Goal: Information Seeking & Learning: Check status

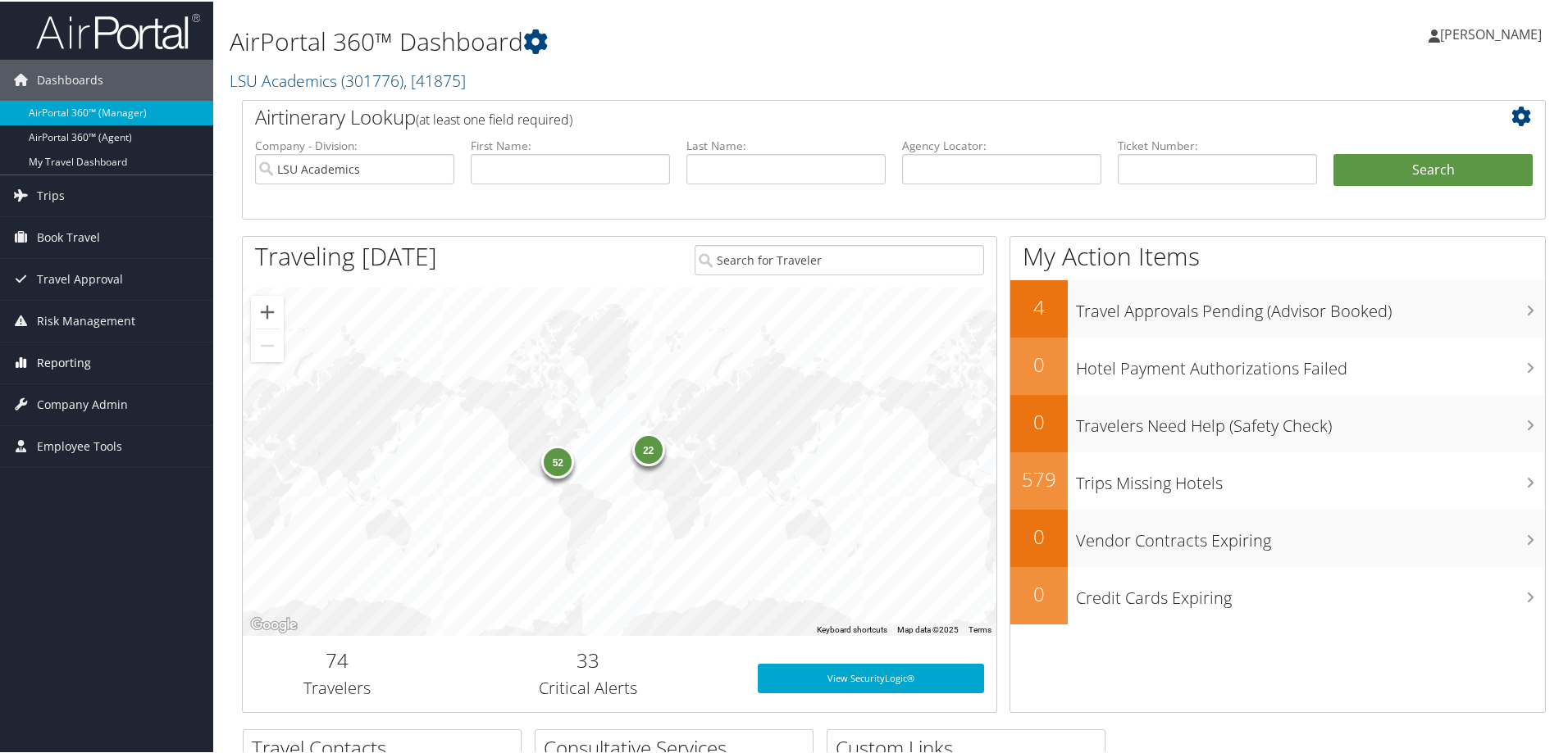
click at [68, 355] on span "Reporting" at bounding box center [64, 362] width 54 height 41
click at [68, 387] on link "Unused Tickets" at bounding box center [106, 394] width 213 height 25
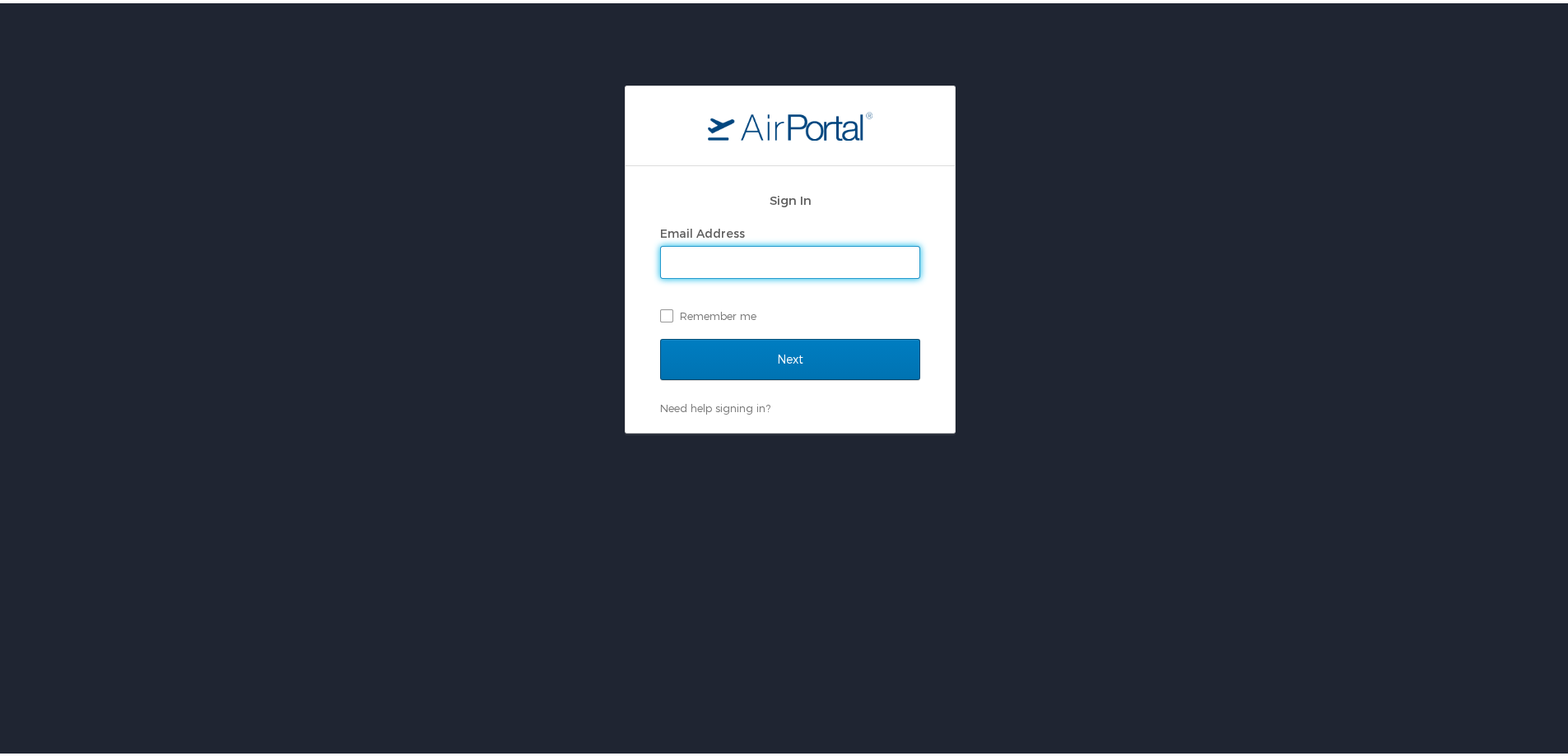
drag, startPoint x: 740, startPoint y: 261, endPoint x: 743, endPoint y: 276, distance: 15.3
click at [741, 261] on input "Email Address" at bounding box center [790, 259] width 258 height 31
type input "michelle.henry@cbtravel.com"
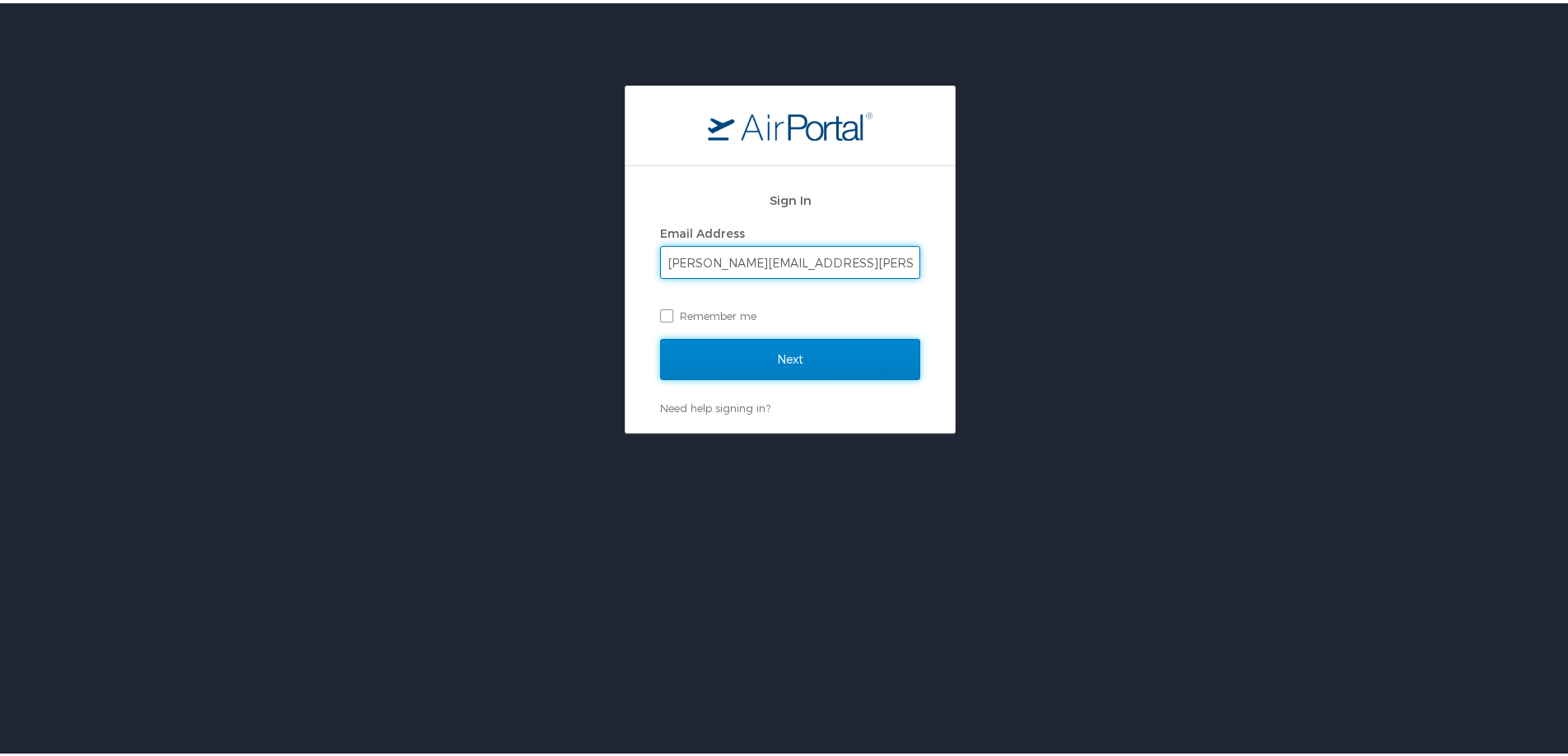
drag, startPoint x: 754, startPoint y: 350, endPoint x: 769, endPoint y: 347, distance: 15.3
click at [757, 350] on input "Next" at bounding box center [790, 356] width 260 height 42
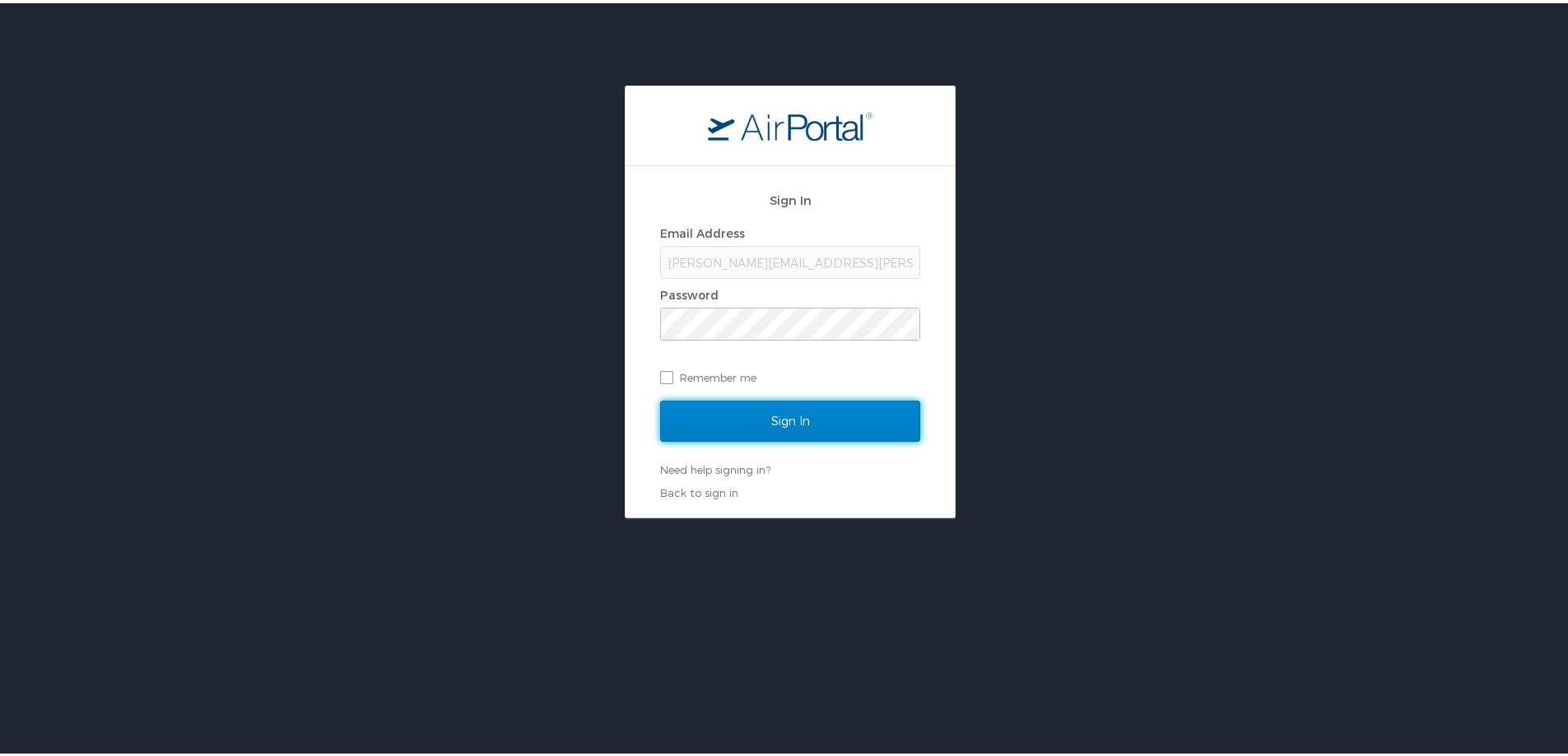
drag, startPoint x: 785, startPoint y: 423, endPoint x: 856, endPoint y: 392, distance: 77.5
click at [785, 419] on input "Sign In" at bounding box center [790, 418] width 260 height 42
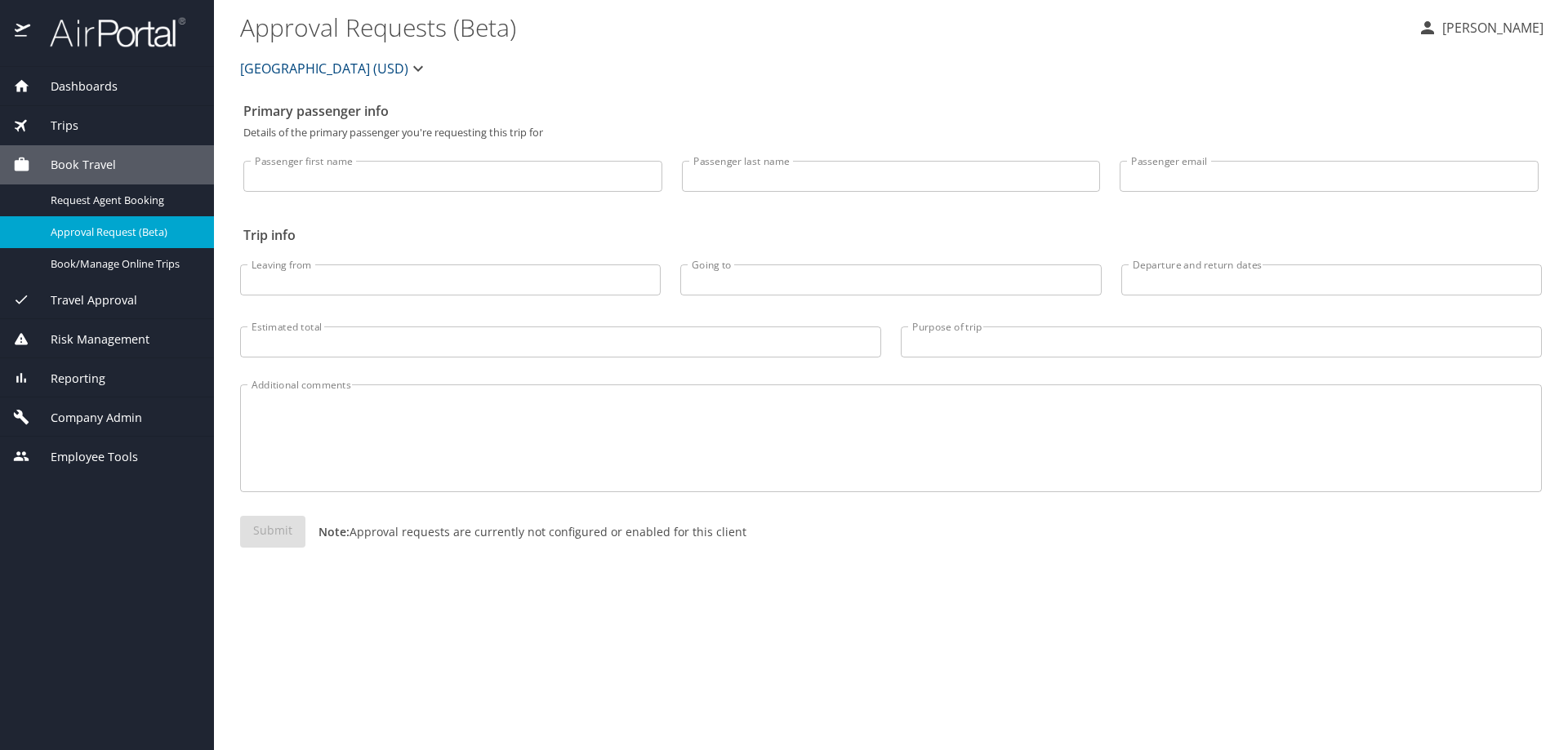
click at [66, 376] on span "Reporting" at bounding box center [67, 378] width 75 height 18
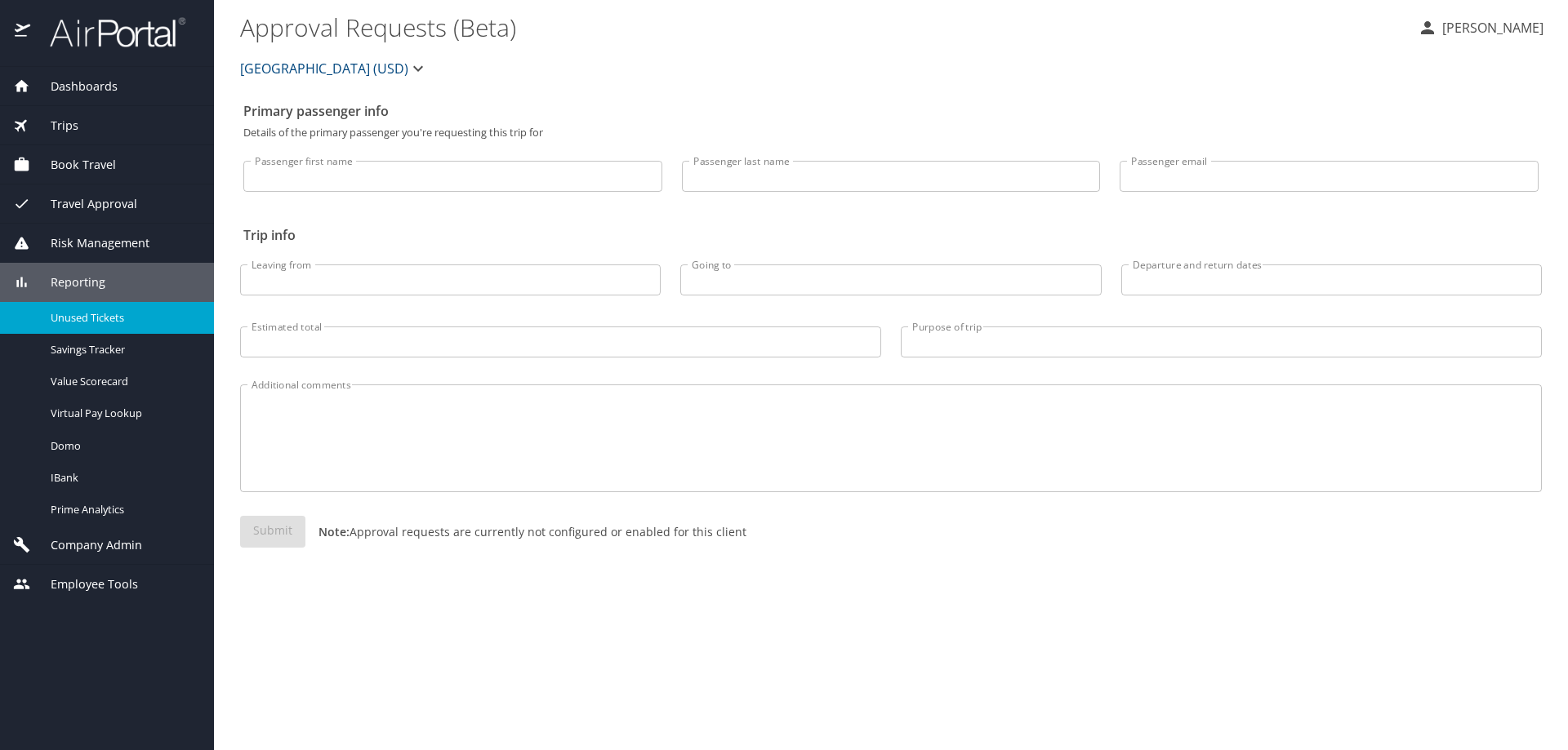
click at [103, 314] on span "Unused Tickets" at bounding box center [123, 318] width 144 height 15
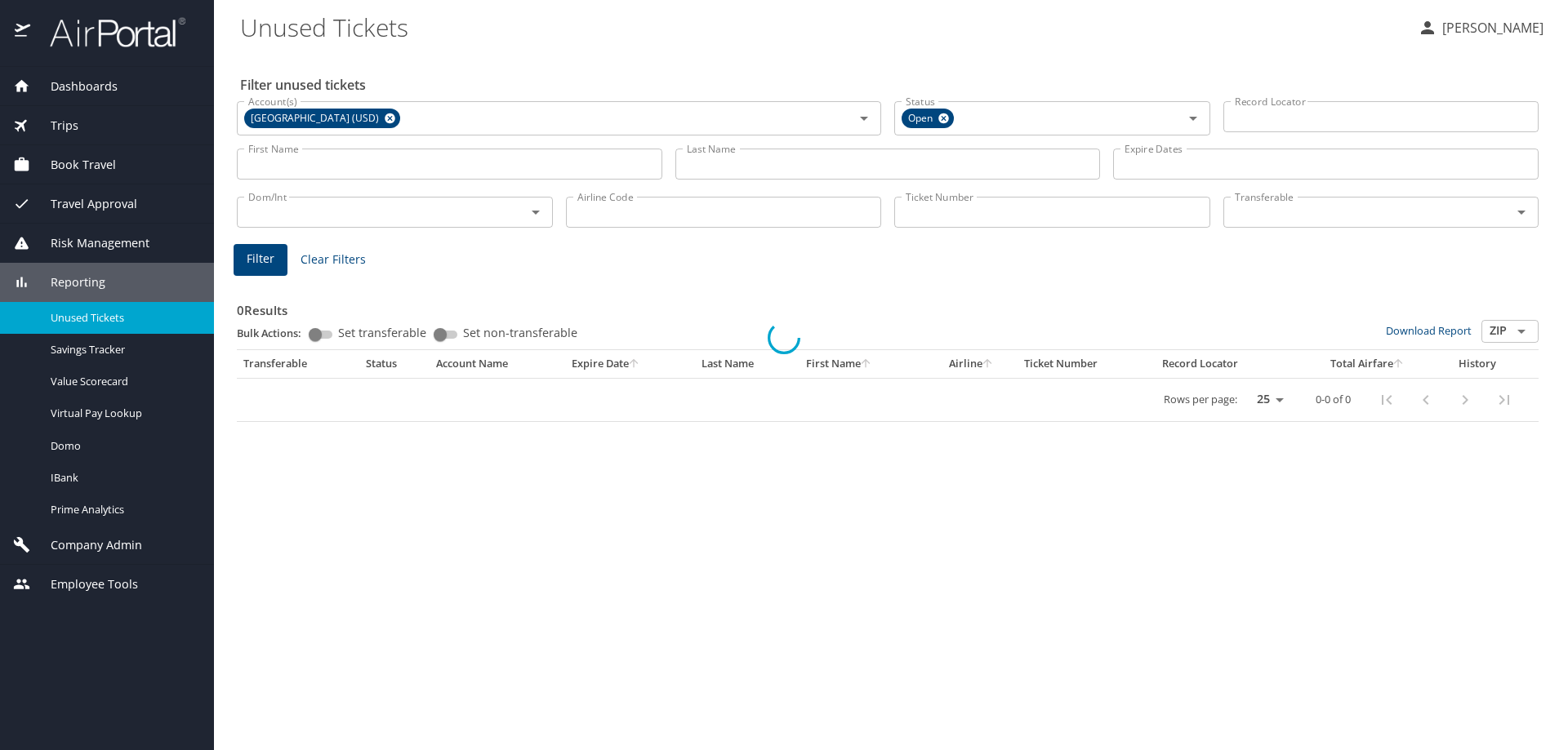
click at [962, 213] on div at bounding box center [784, 338] width 1568 height 826
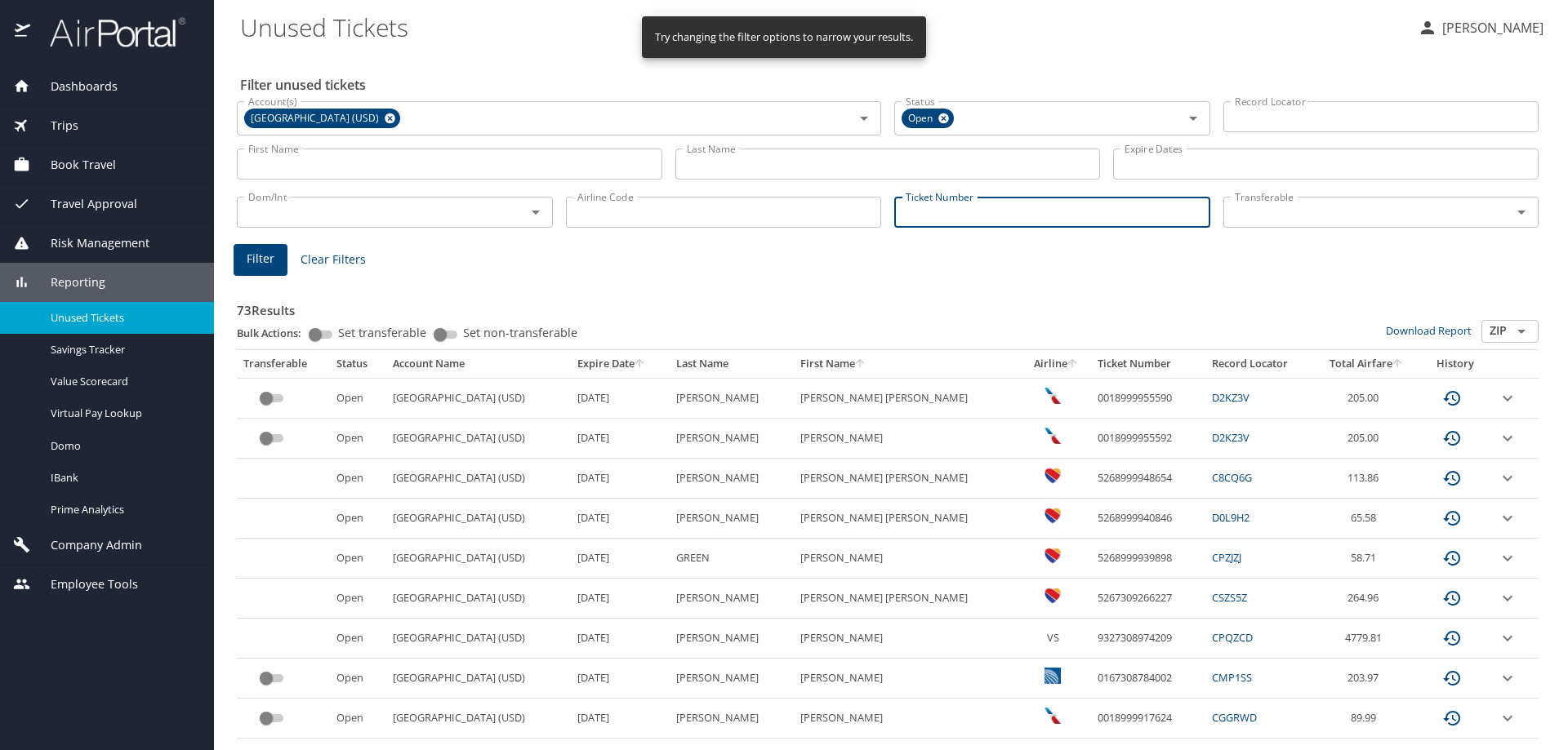
click at [962, 213] on input "Ticket Number" at bounding box center [1052, 212] width 316 height 31
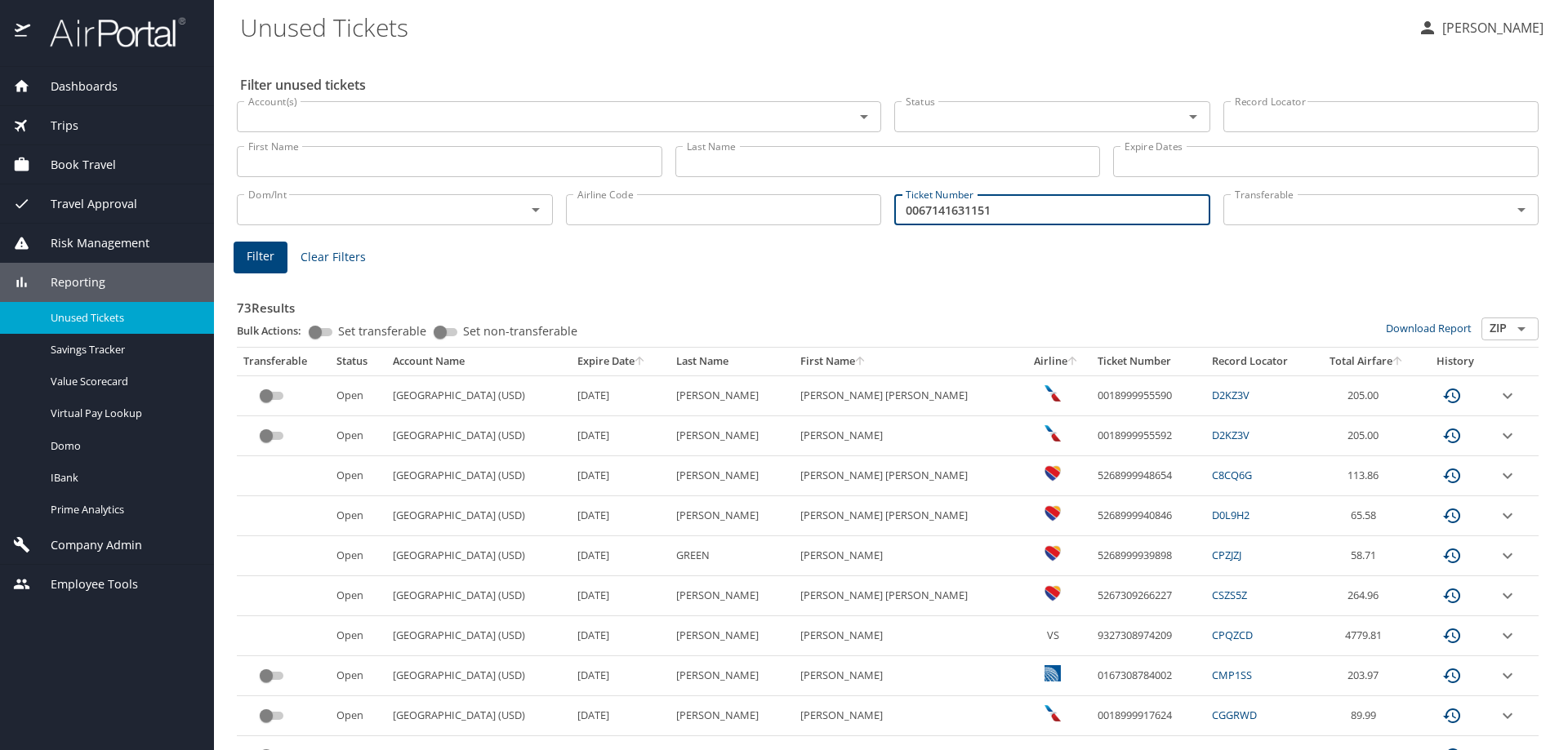
type input "0067141631151"
click at [287, 242] on div "Filter Clear Filters" at bounding box center [888, 257] width 1309 height 32
click at [276, 248] on button "Filter" at bounding box center [260, 257] width 54 height 32
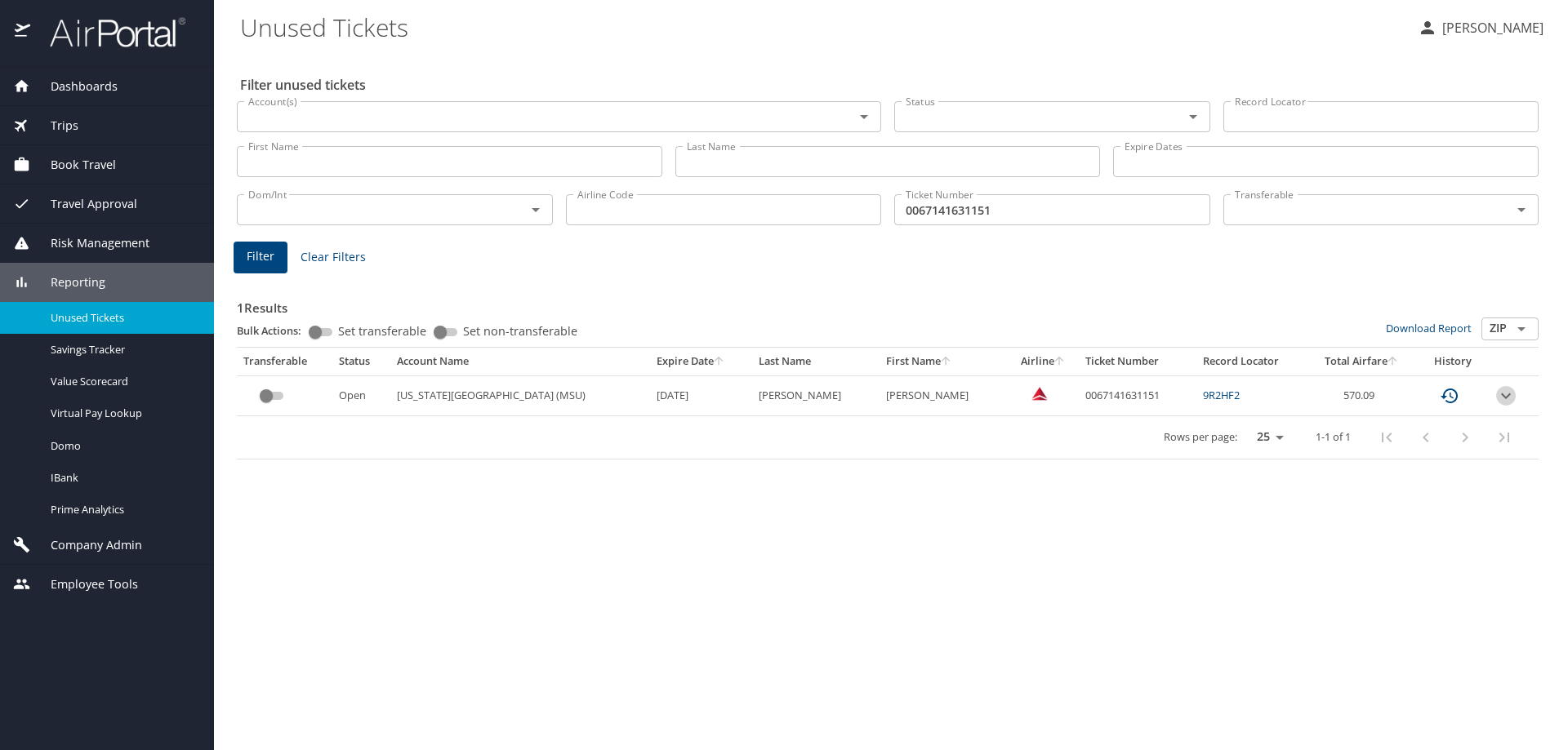
click at [1504, 394] on icon "expand row" at bounding box center [1507, 396] width 19 height 19
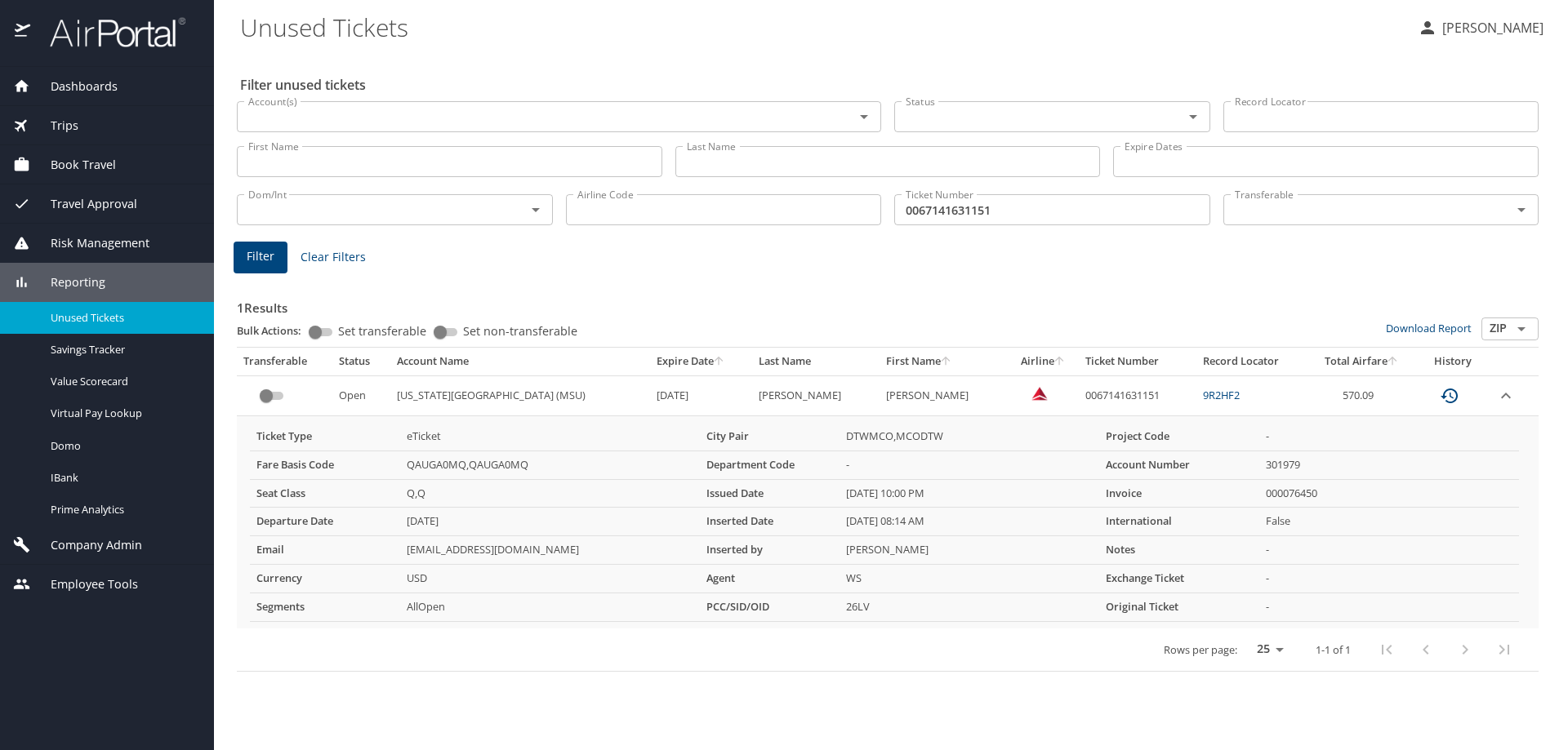
click at [1497, 386] on button "expand row" at bounding box center [1507, 396] width 19 height 19
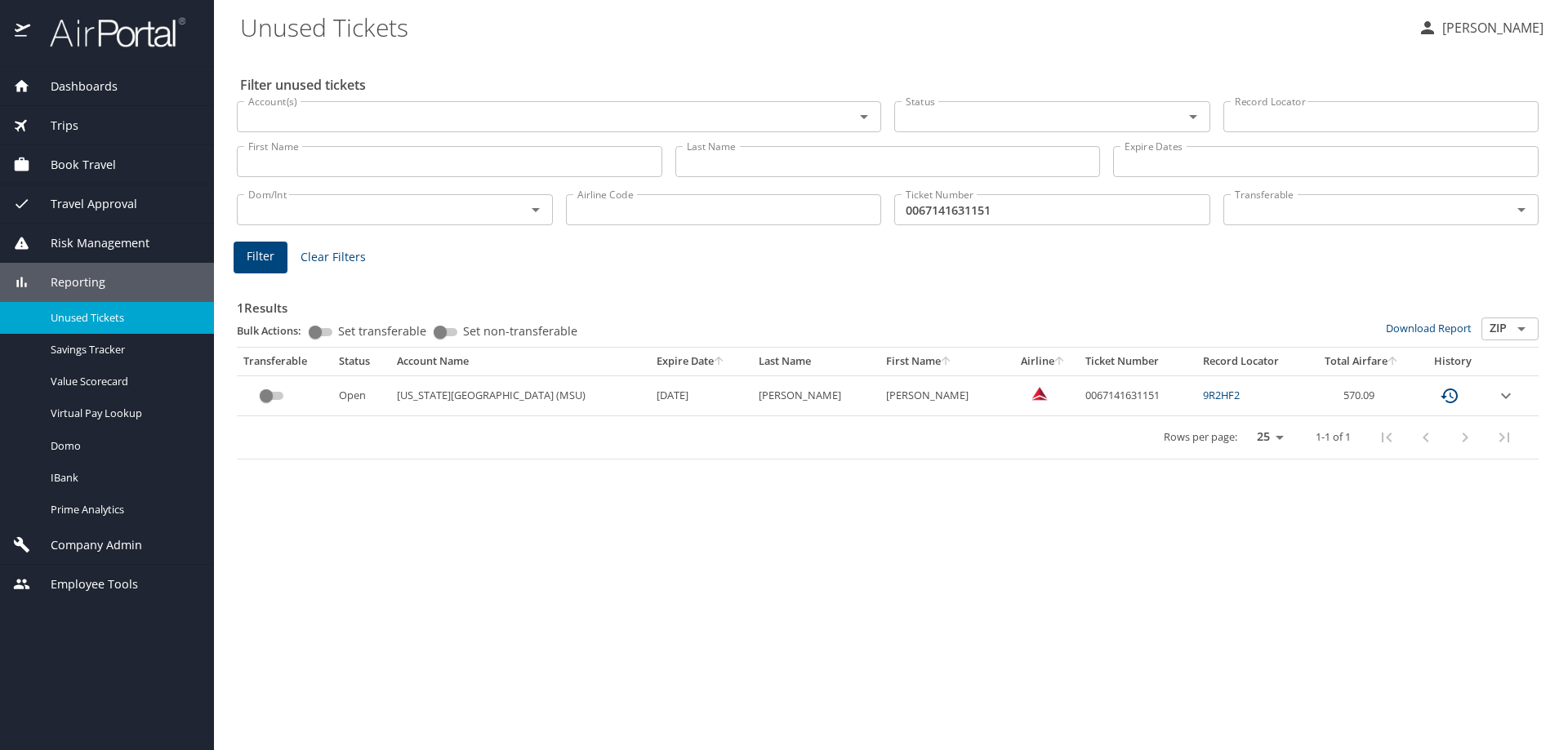
drag, startPoint x: 1517, startPoint y: 403, endPoint x: 1532, endPoint y: 398, distance: 15.8
click at [1519, 400] on td "custom pagination table" at bounding box center [1514, 396] width 49 height 40
click at [1504, 396] on icon "expand row" at bounding box center [1507, 396] width 19 height 19
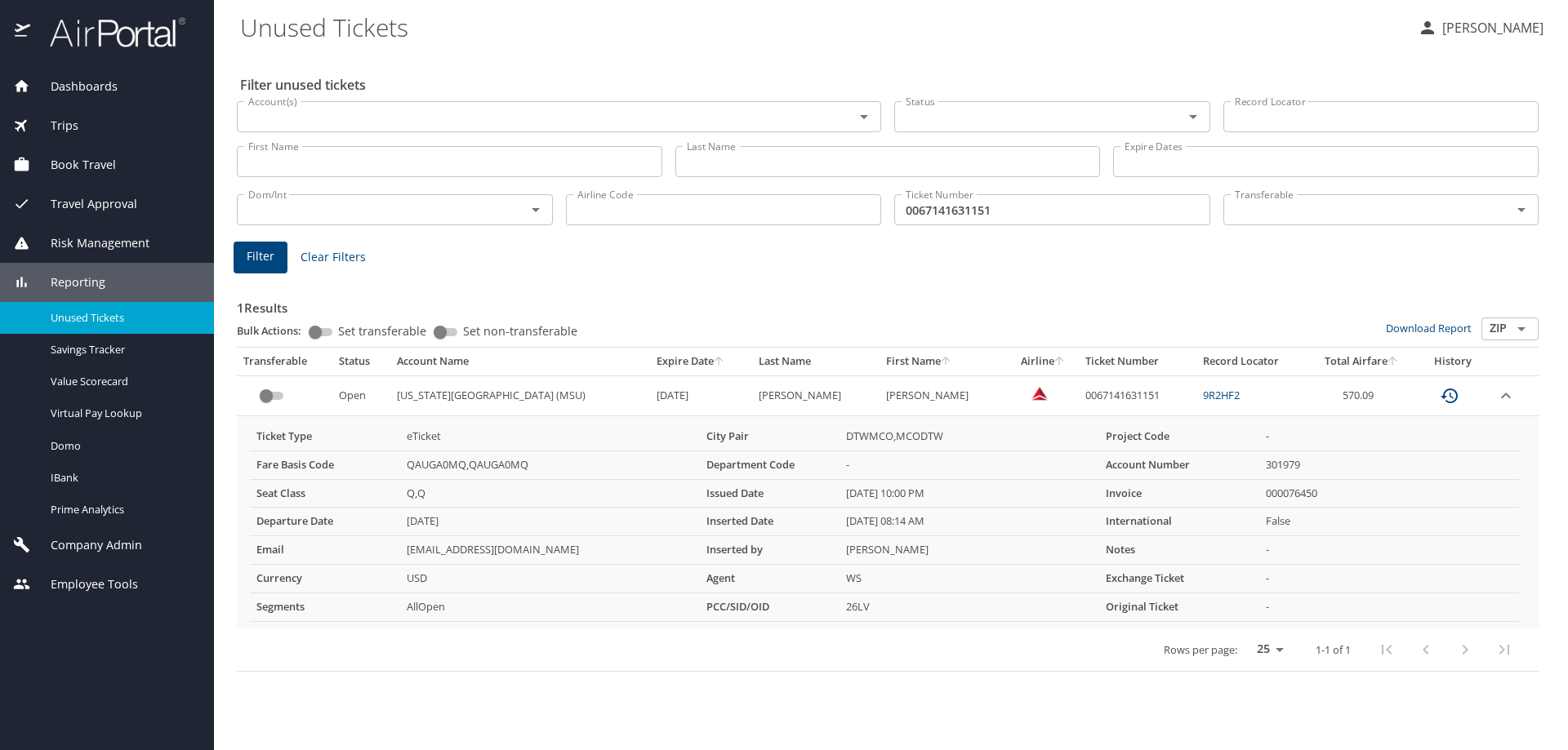
click at [1055, 206] on input "0067141631151" at bounding box center [1052, 209] width 316 height 31
drag, startPoint x: 1032, startPoint y: 209, endPoint x: 854, endPoint y: 215, distance: 178.1
click at [855, 215] on div "Dom/Int Dom/Int Airline Code Airline Code Ticket Number 0067141631151 Ticket Nu…" at bounding box center [888, 208] width 1315 height 54
click at [267, 252] on span "Filter" at bounding box center [260, 256] width 28 height 20
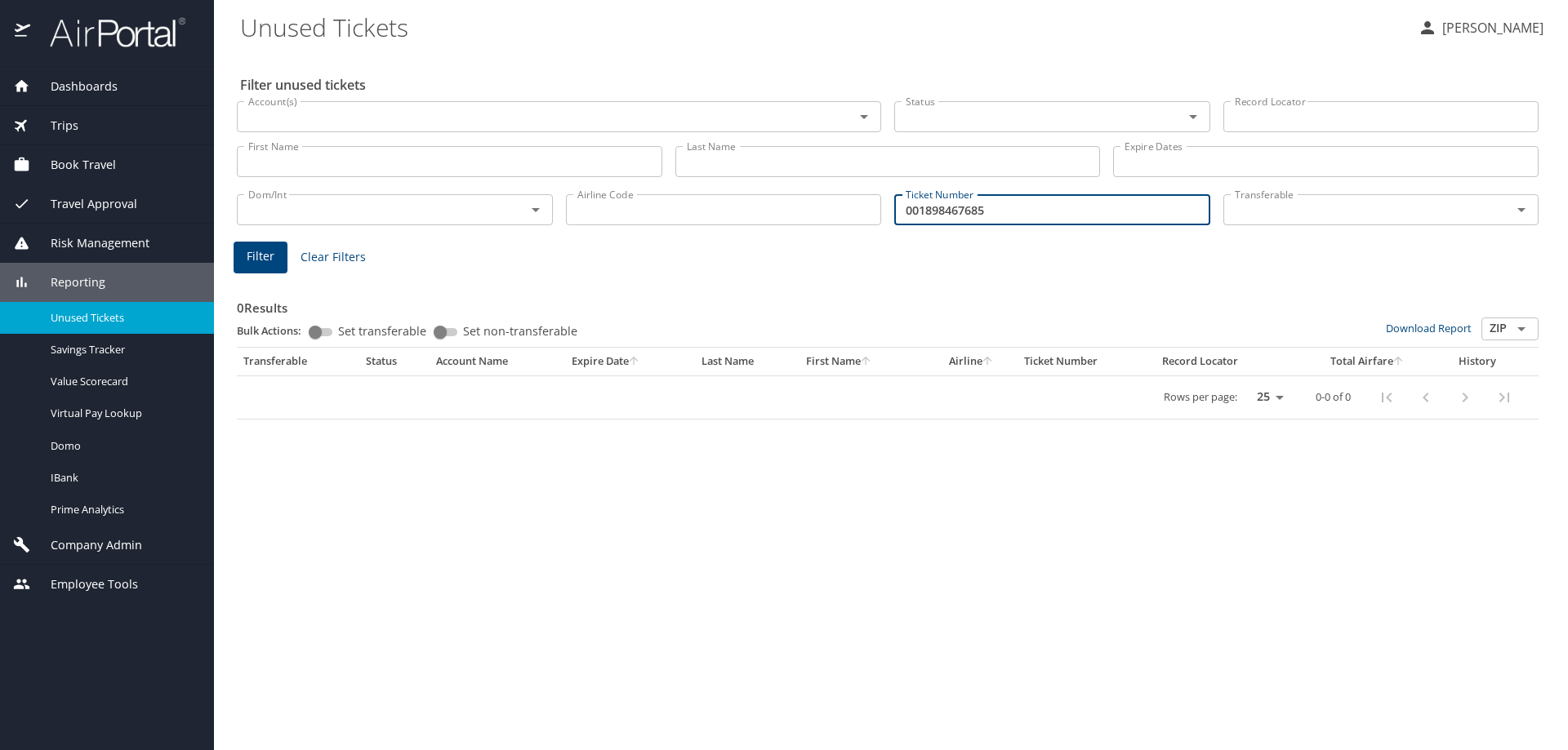
drag, startPoint x: 1010, startPoint y: 216, endPoint x: 861, endPoint y: 214, distance: 149.0
click at [861, 214] on div "Dom/Int Dom/Int Airline Code Airline Code Ticket Number 001898467685 Ticket Num…" at bounding box center [888, 208] width 1315 height 54
type input "001898467685"
click at [258, 259] on span "Filter" at bounding box center [260, 256] width 28 height 20
click at [83, 125] on div "Trips" at bounding box center [108, 126] width 188 height 18
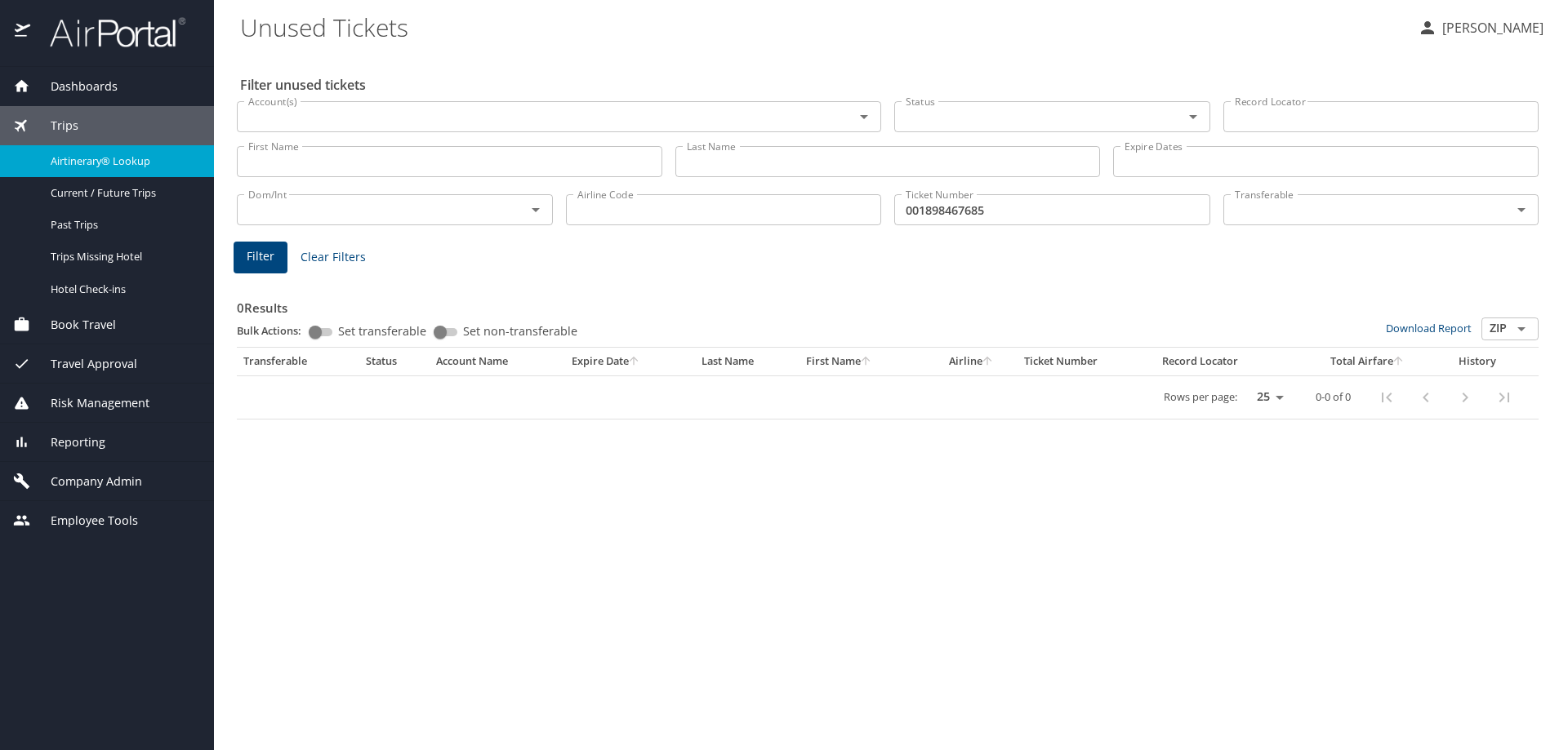
click at [98, 157] on span "Airtinerary® Lookup" at bounding box center [123, 161] width 144 height 15
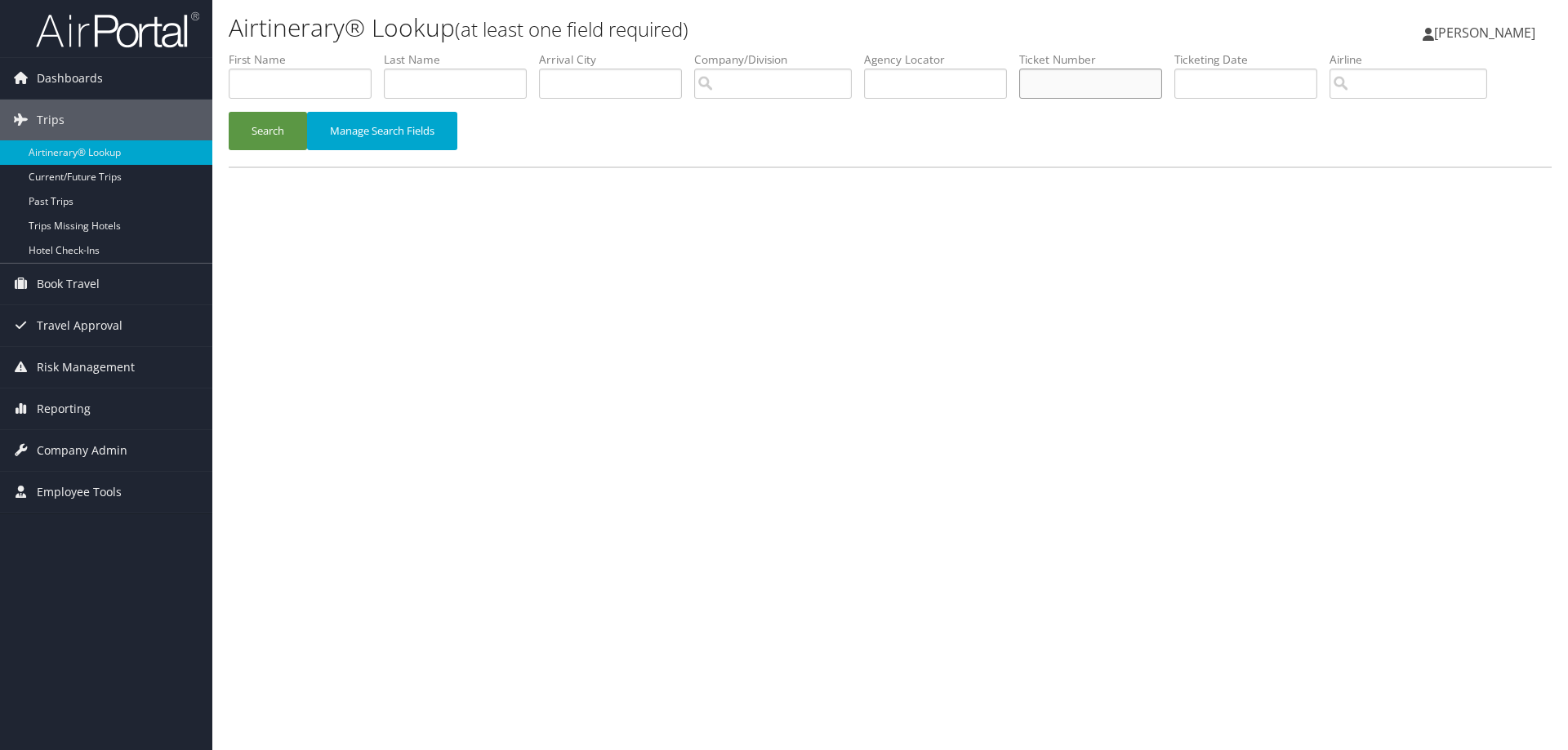
click at [1071, 84] on input "text" at bounding box center [1090, 83] width 143 height 30
type input "001898467685"
click at [264, 117] on button "Search" at bounding box center [268, 131] width 79 height 38
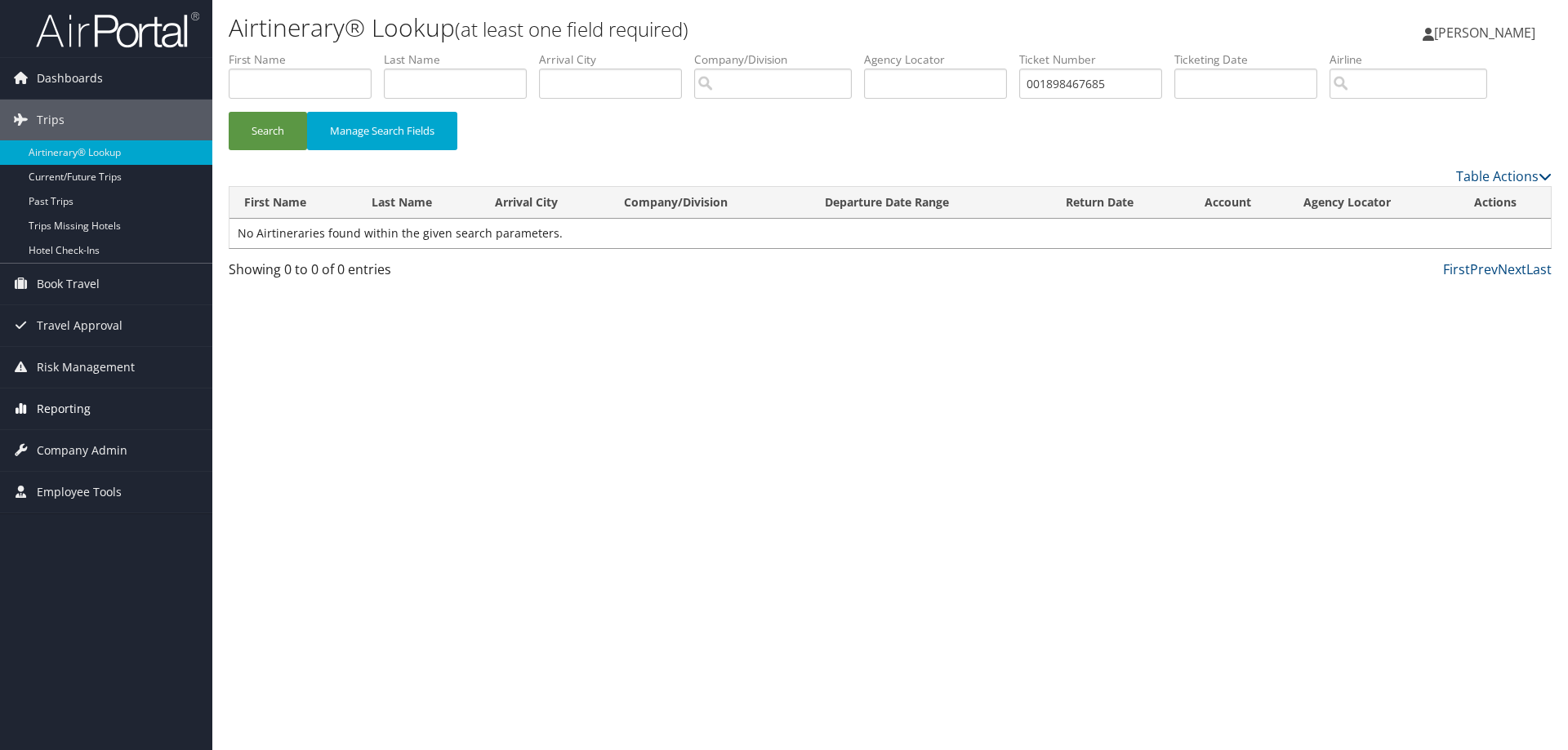
click at [65, 408] on span "Reporting" at bounding box center [63, 409] width 54 height 41
click at [68, 435] on link "Unused Tickets" at bounding box center [106, 442] width 212 height 25
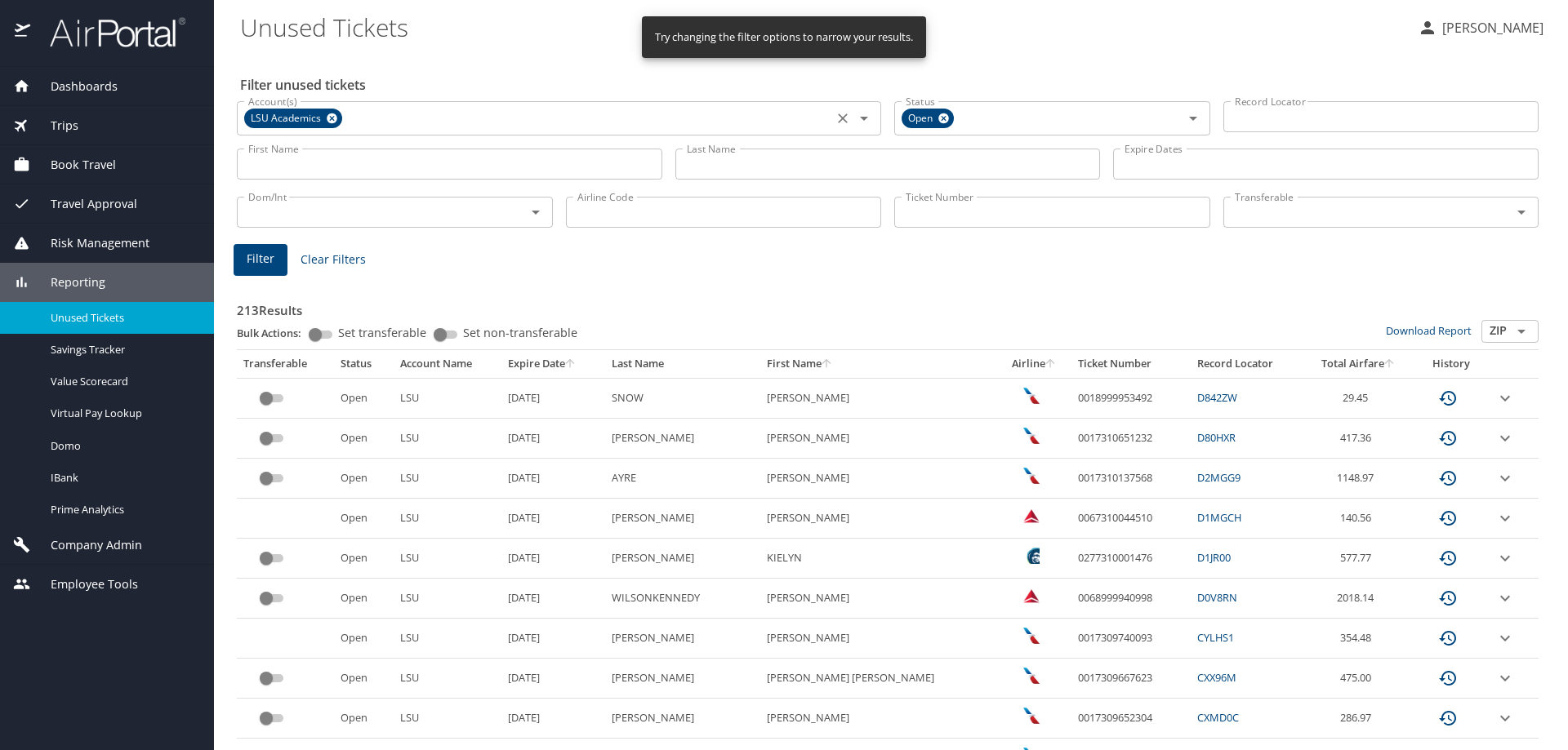
click at [331, 122] on icon at bounding box center [331, 118] width 11 height 11
click at [939, 114] on icon at bounding box center [943, 118] width 11 height 11
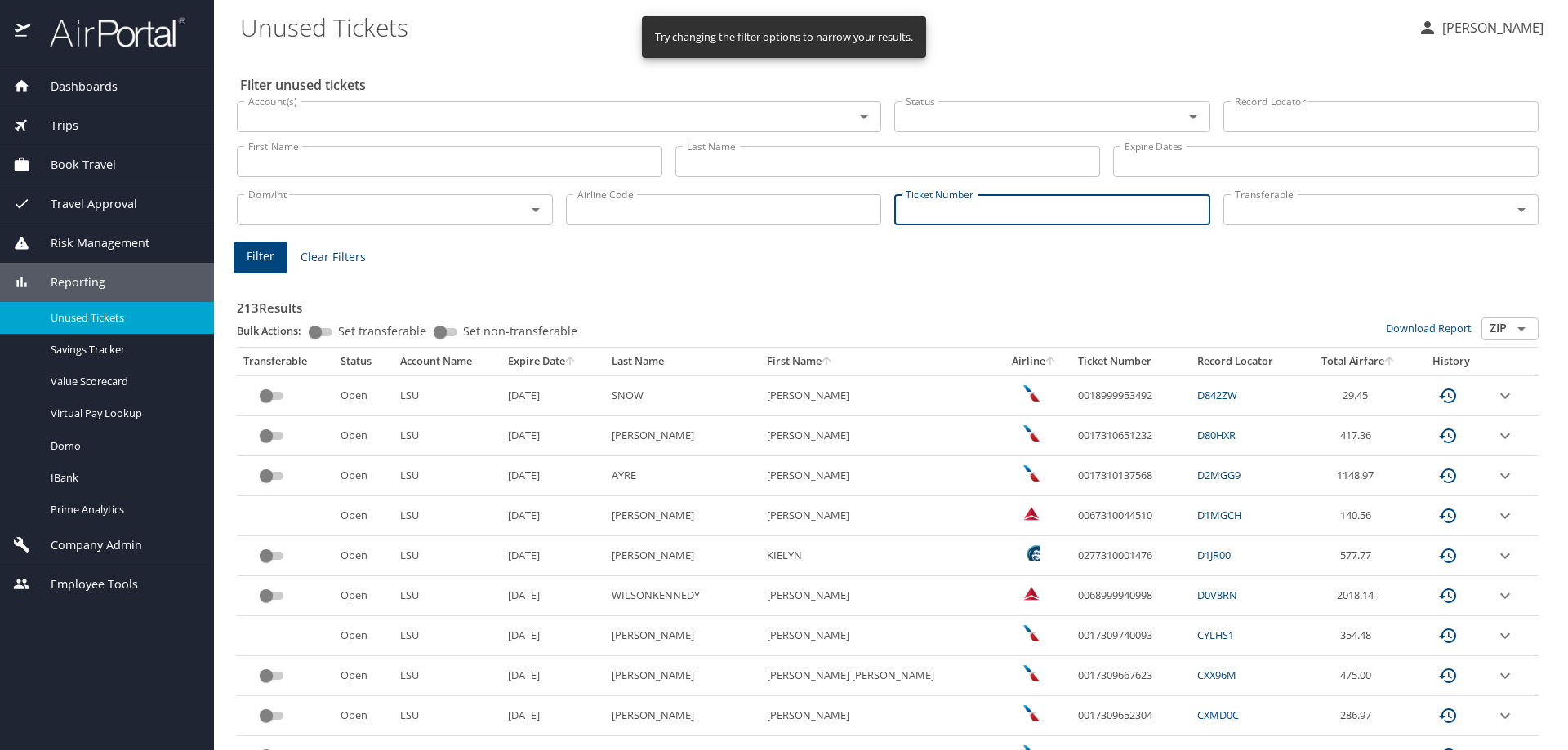
click at [913, 210] on input "Ticket Number" at bounding box center [1052, 209] width 316 height 31
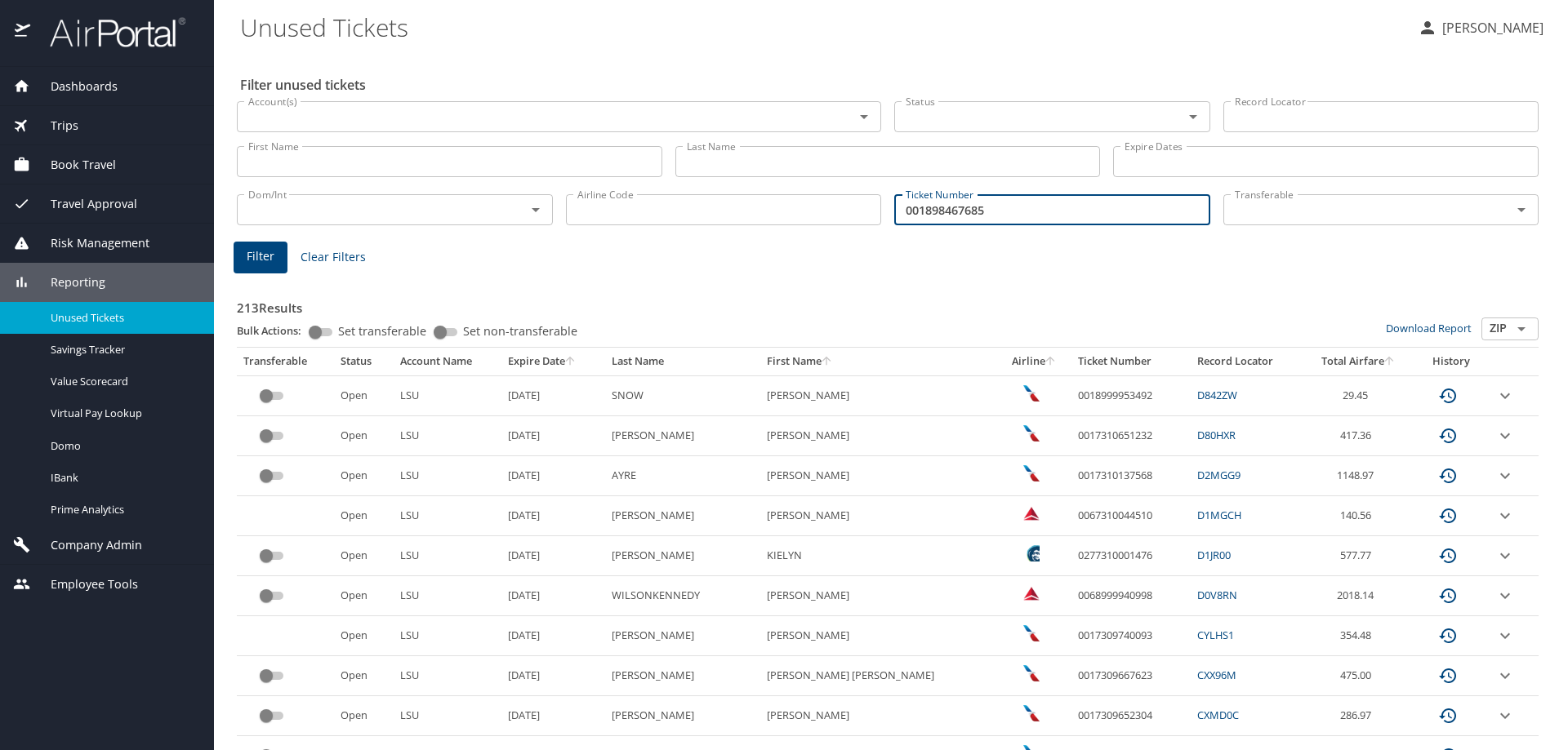
type input "001898467685"
click at [264, 248] on span "Filter" at bounding box center [260, 256] width 28 height 20
